Goal: Task Accomplishment & Management: Manage account settings

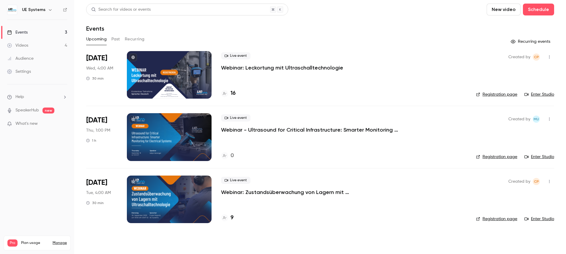
click at [277, 131] on p "Webinar - Ultrasound for Critical Infrastructure: Smarter Monitoring for Electr…" at bounding box center [310, 129] width 178 height 7
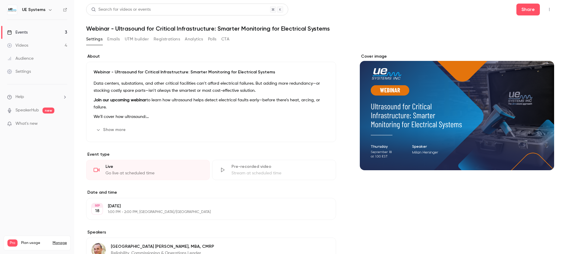
click at [150, 210] on p "1:00 PM - 2:00 PM, [GEOGRAPHIC_DATA]/[GEOGRAPHIC_DATA]" at bounding box center [206, 212] width 197 height 5
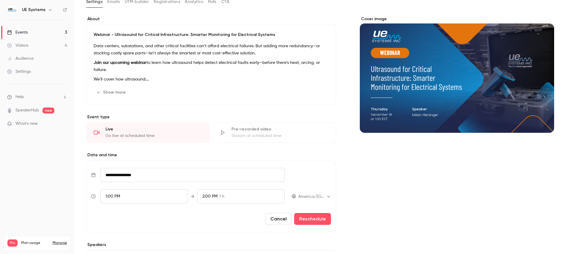
scroll to position [48, 0]
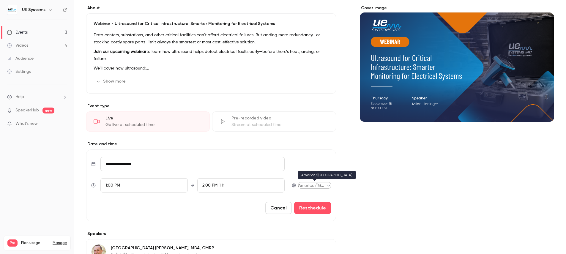
click at [319, 184] on body "UE Systems Events 3 Videos 4 Audience Settings Help SpeakerHub new What's new P…" at bounding box center [283, 127] width 566 height 254
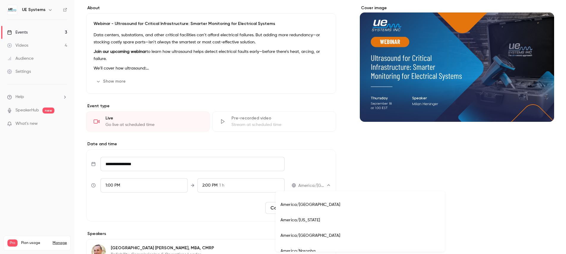
scroll to position [2360, 0]
click at [306, 221] on li "America/[US_STATE]" at bounding box center [360, 220] width 169 height 15
type input "**********"
click at [325, 207] on button "Reschedule" at bounding box center [312, 208] width 37 height 12
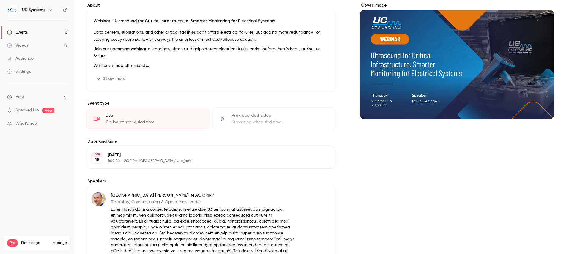
scroll to position [0, 0]
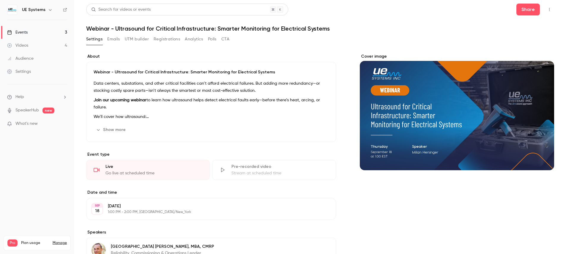
click at [116, 40] on button "Emails" at bounding box center [113, 39] width 12 height 10
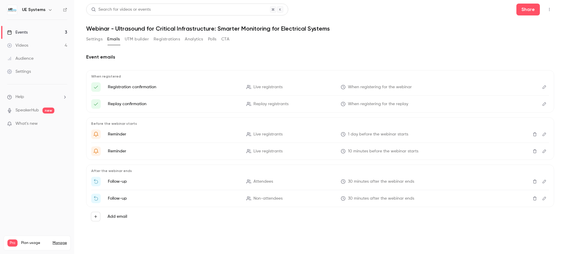
click at [133, 38] on button "UTM builder" at bounding box center [137, 39] width 24 height 10
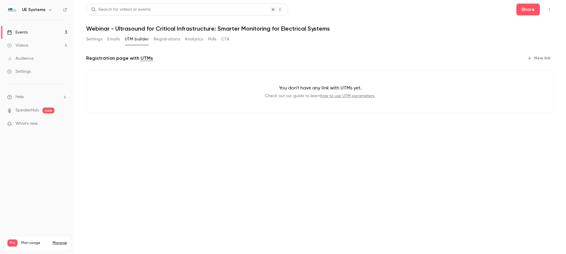
click at [168, 38] on button "Registrations" at bounding box center [167, 39] width 26 height 10
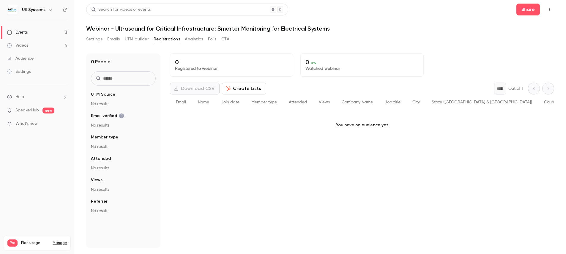
click at [192, 42] on button "Analytics" at bounding box center [194, 39] width 18 height 10
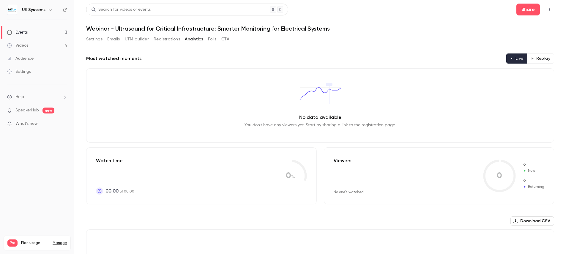
click at [98, 39] on button "Settings" at bounding box center [94, 39] width 16 height 10
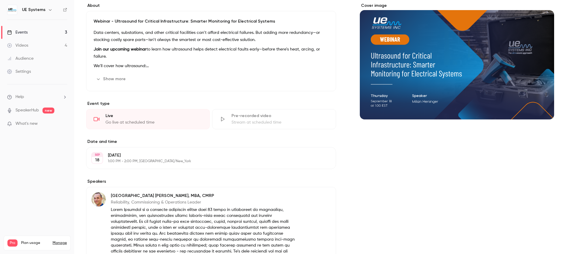
scroll to position [55, 0]
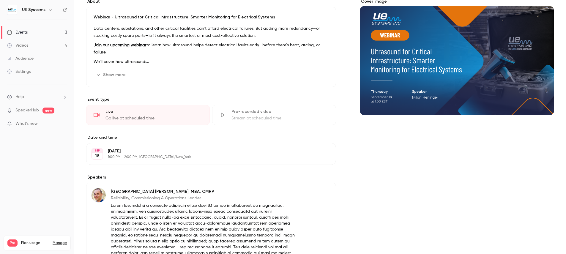
click at [224, 155] on p "1:00 PM - 2:00 PM, [GEOGRAPHIC_DATA]/New_York" at bounding box center [206, 157] width 197 height 5
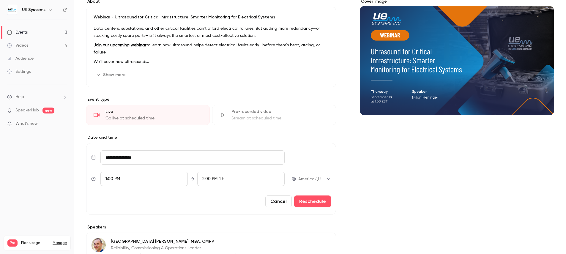
click at [361, 169] on div "Cover image" at bounding box center [457, 202] width 194 height 406
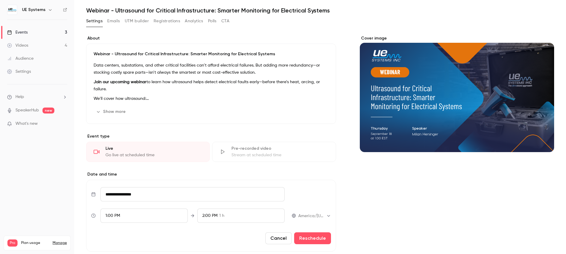
scroll to position [0, 0]
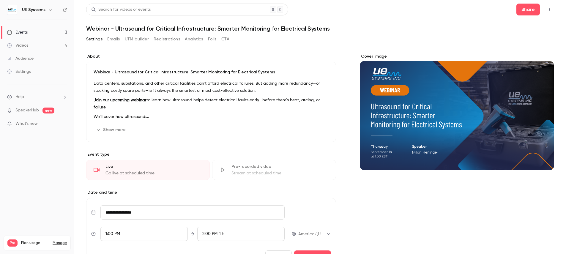
click at [344, 73] on div "About Webinar - Ultrasound for Critical Infrastructure: Smarter Monitoring for …" at bounding box center [320, 257] width 468 height 406
click at [119, 128] on button "Show more" at bounding box center [112, 130] width 36 height 10
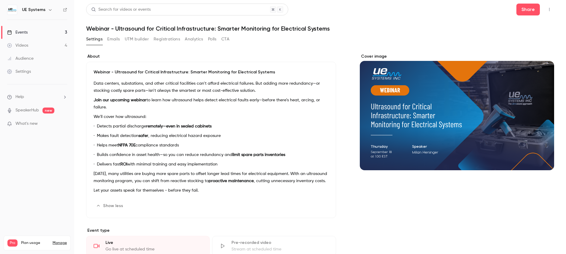
click at [128, 109] on p "Join our upcoming webinar to learn how ultrasound helps detect electrical fault…" at bounding box center [211, 104] width 235 height 14
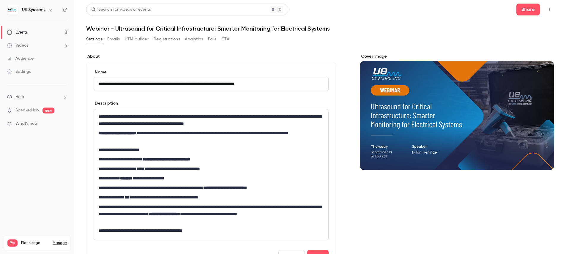
drag, startPoint x: 120, startPoint y: 82, endPoint x: 89, endPoint y: 84, distance: 31.2
click at [89, 84] on div "**********" at bounding box center [211, 165] width 250 height 207
click at [183, 61] on section "**********" at bounding box center [211, 162] width 250 height 216
click at [33, 31] on link "Events 3" at bounding box center [37, 32] width 74 height 13
